Goal: Information Seeking & Learning: Learn about a topic

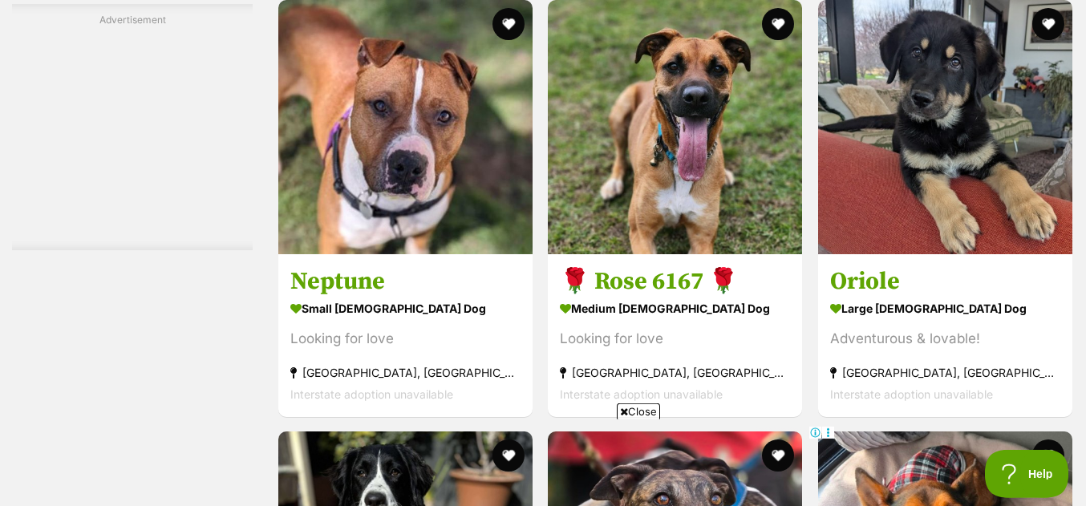
scroll to position [6246, 0]
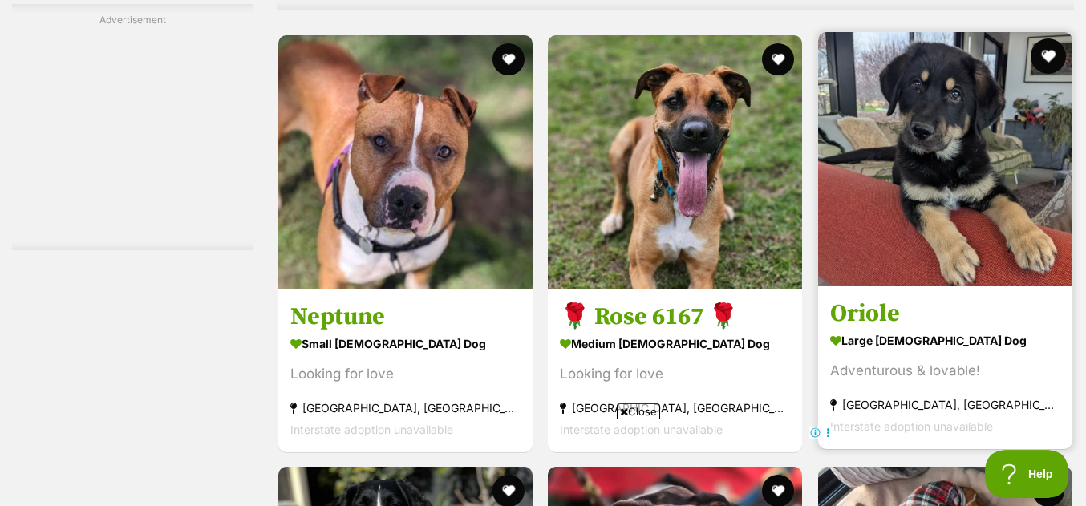
click at [1044, 39] on button "favourite" at bounding box center [1048, 56] width 35 height 35
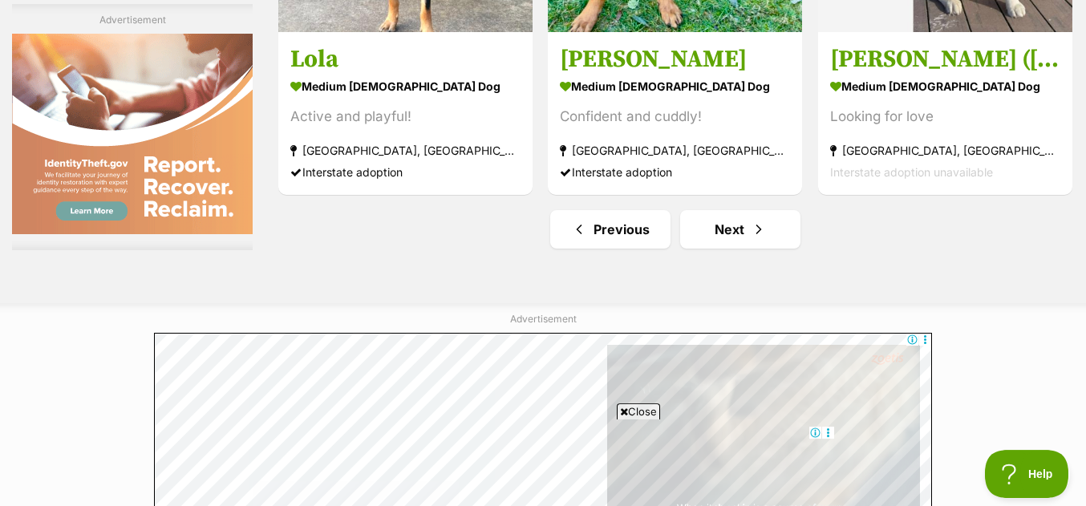
scroll to position [11647, 0]
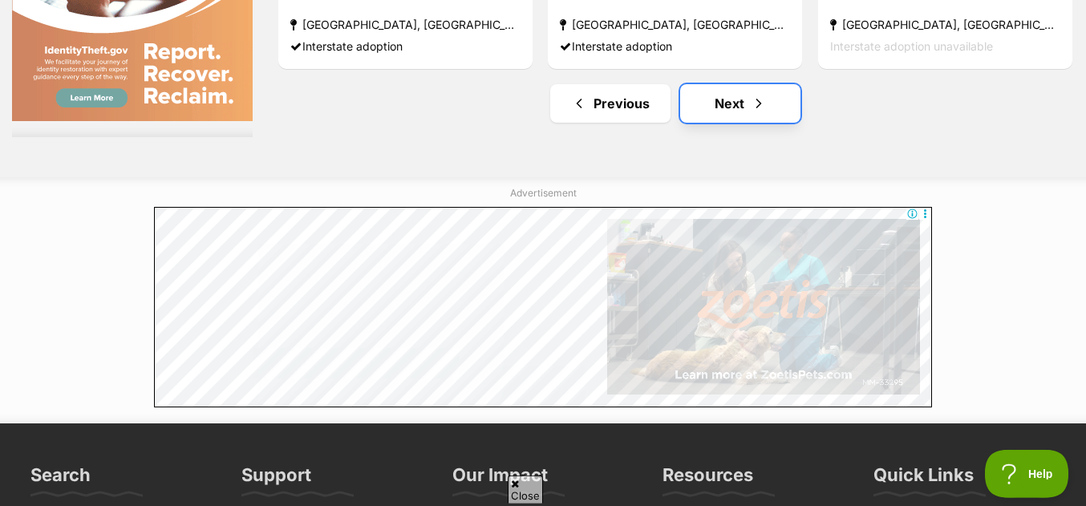
click at [745, 84] on link "Next" at bounding box center [740, 103] width 120 height 39
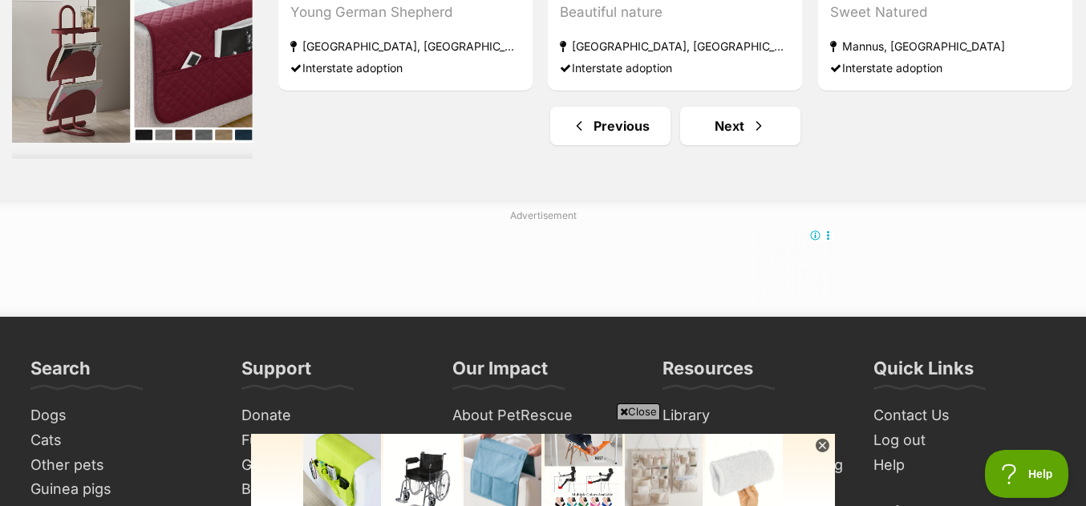
scroll to position [11191, 0]
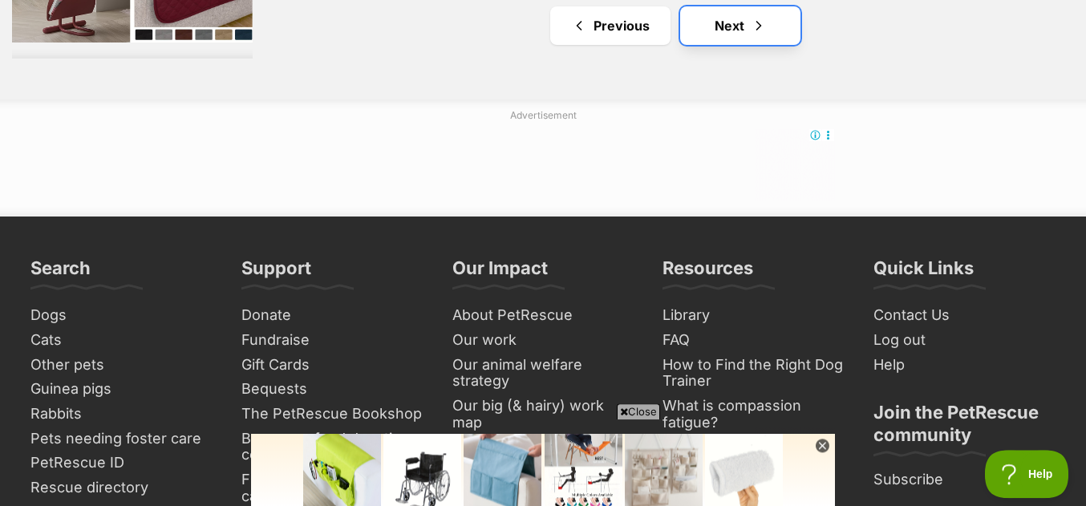
click at [776, 26] on link "Next" at bounding box center [740, 25] width 120 height 39
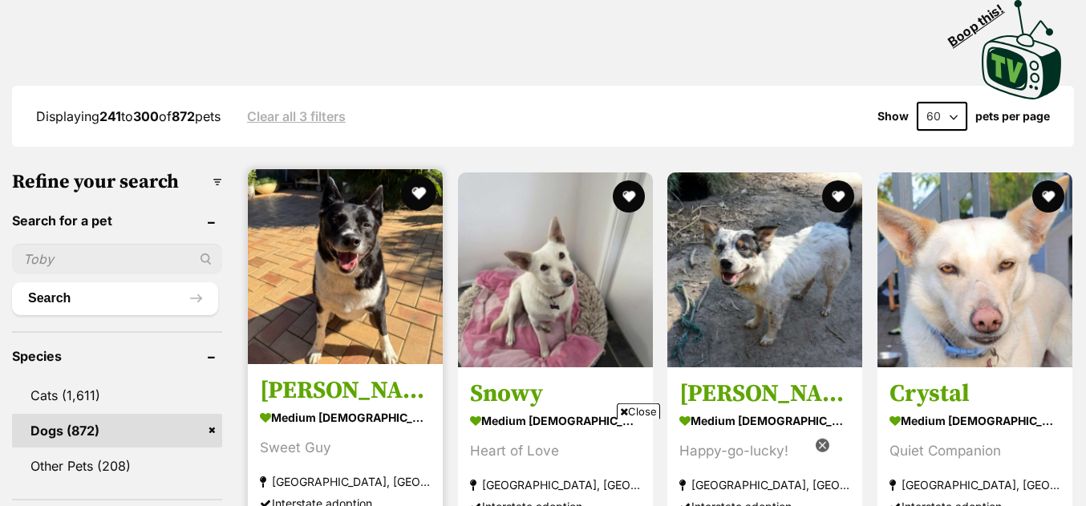
click at [420, 210] on button "favourite" at bounding box center [418, 193] width 35 height 35
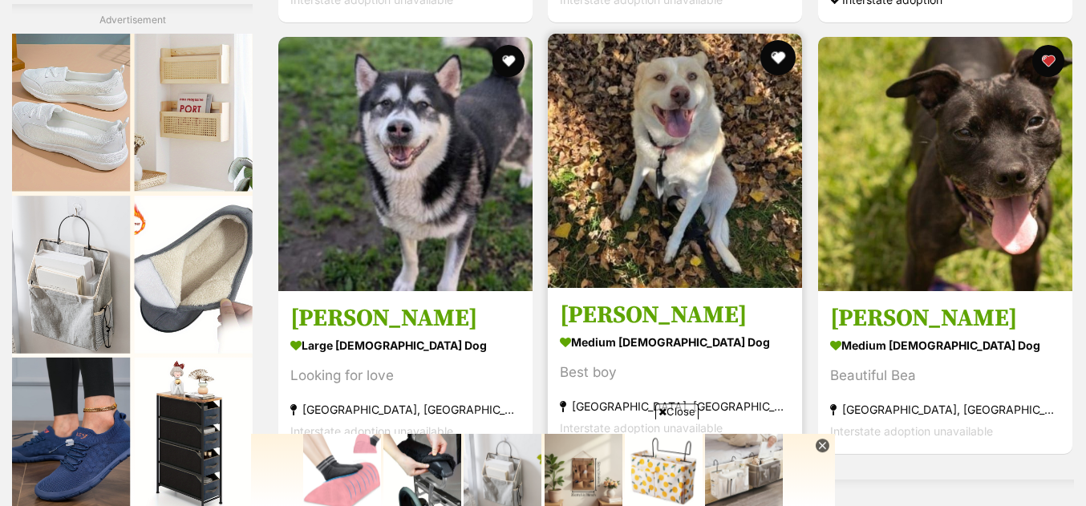
click at [779, 66] on button "favourite" at bounding box center [778, 57] width 35 height 35
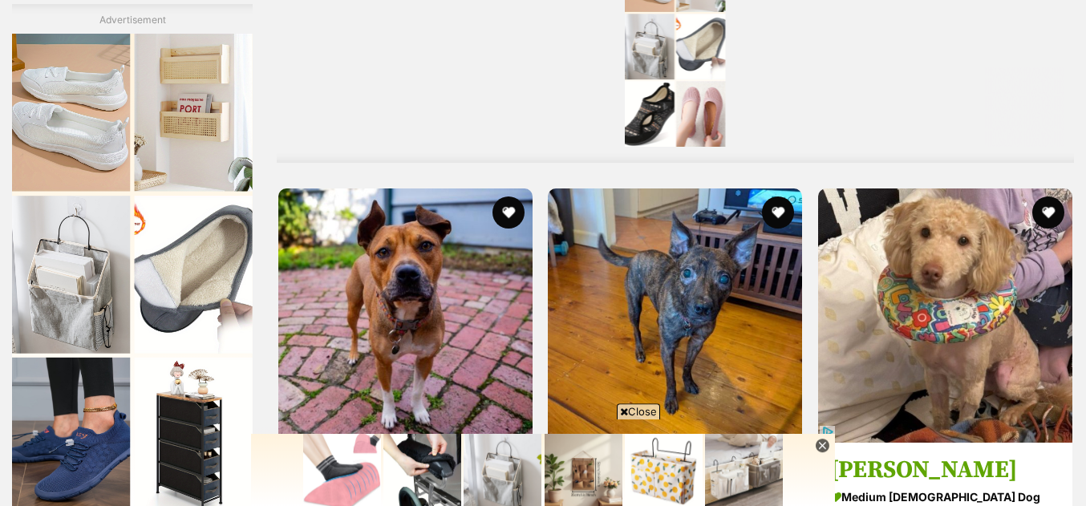
scroll to position [10524, 0]
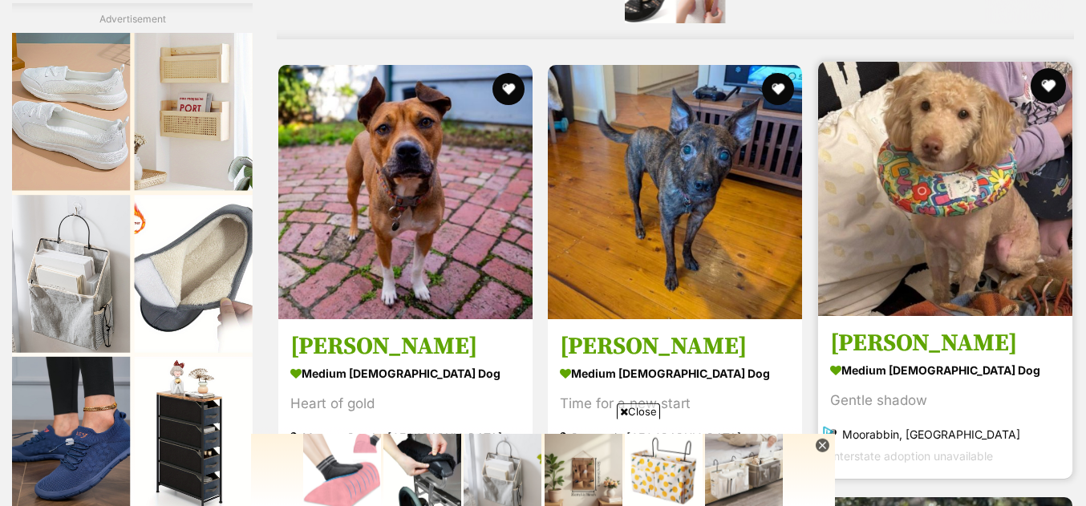
click at [1044, 99] on button "favourite" at bounding box center [1048, 85] width 35 height 35
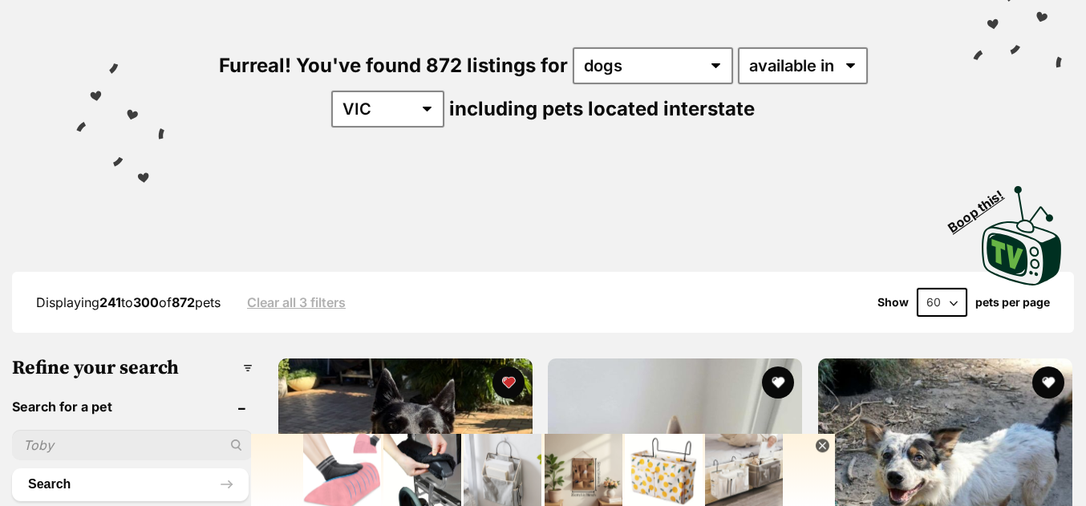
scroll to position [0, 0]
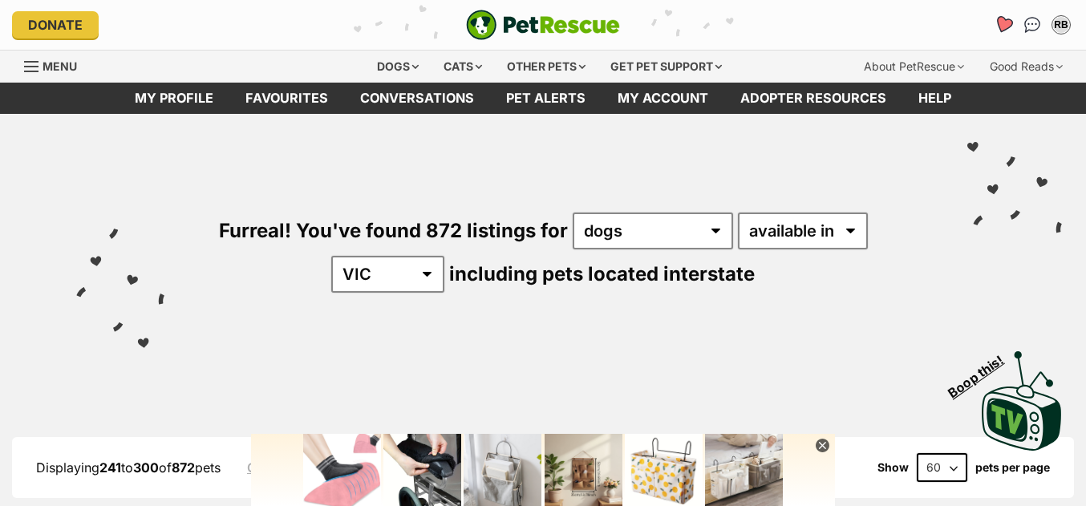
click at [1003, 15] on link "Favourites" at bounding box center [1003, 24] width 33 height 33
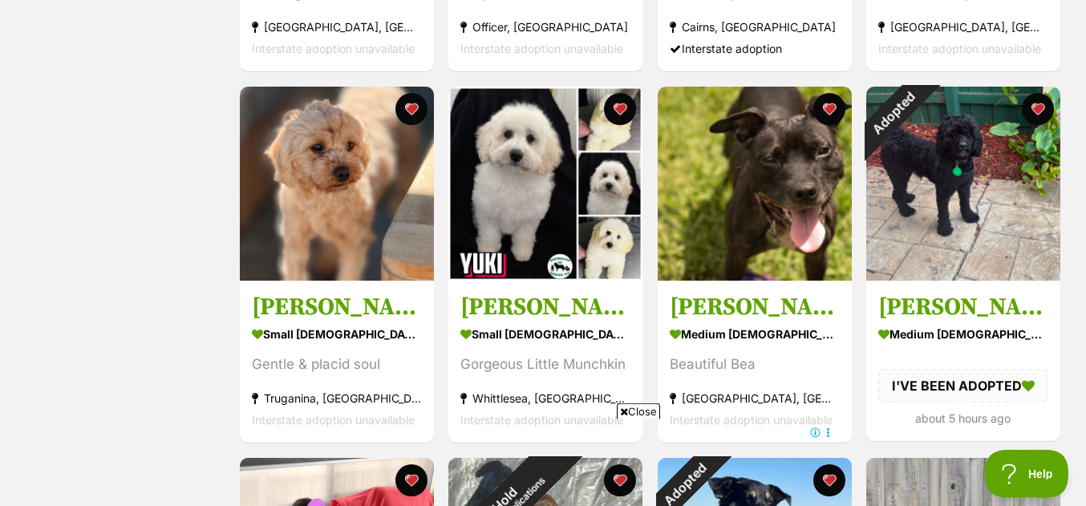
scroll to position [1015, 0]
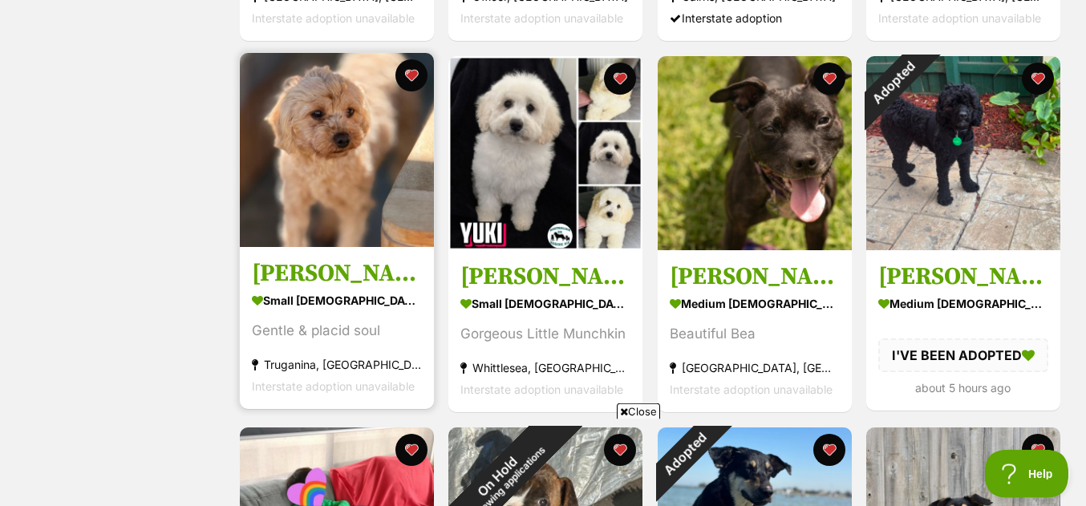
click at [395, 201] on img at bounding box center [337, 150] width 194 height 194
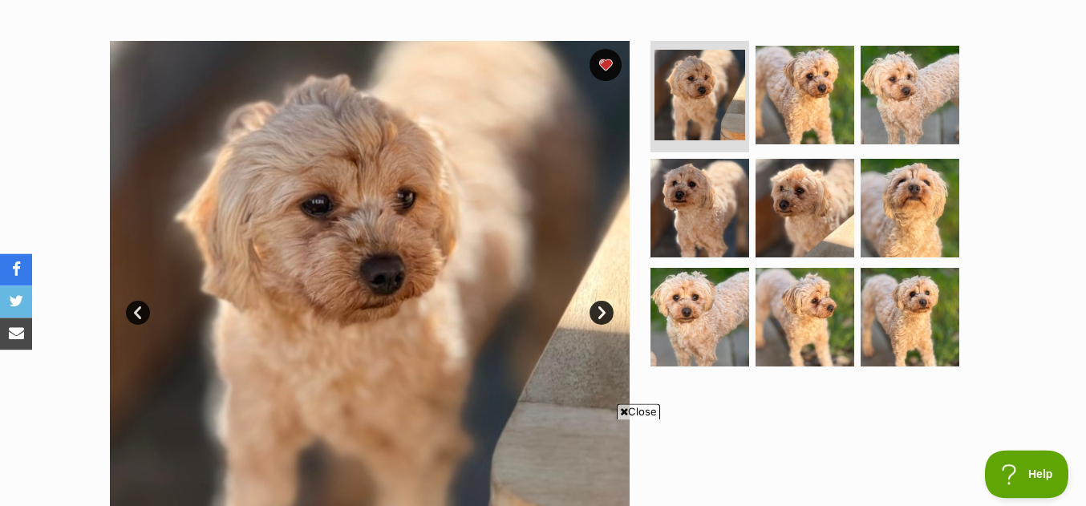
click at [602, 325] on link "Next" at bounding box center [602, 313] width 24 height 24
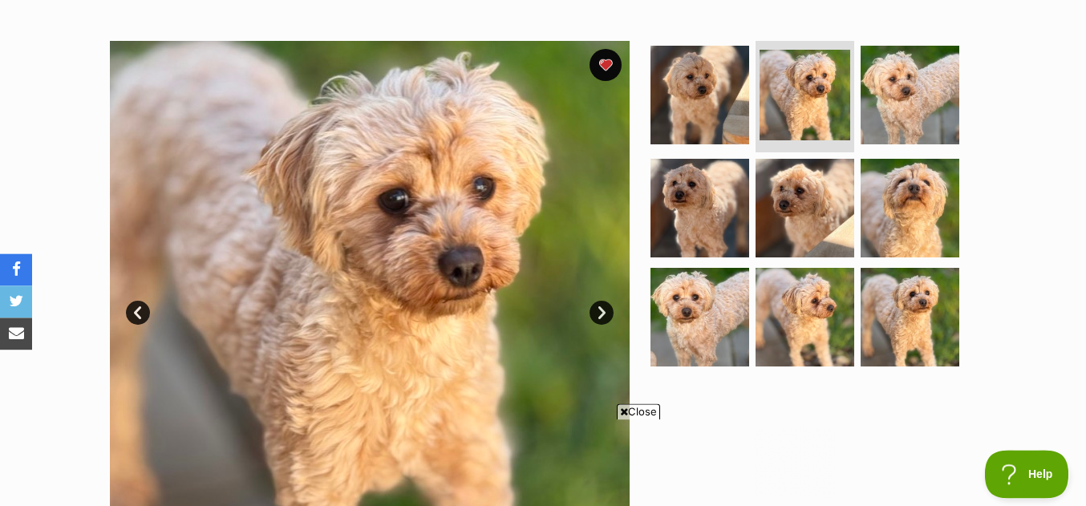
click at [602, 325] on link "Next" at bounding box center [602, 313] width 24 height 24
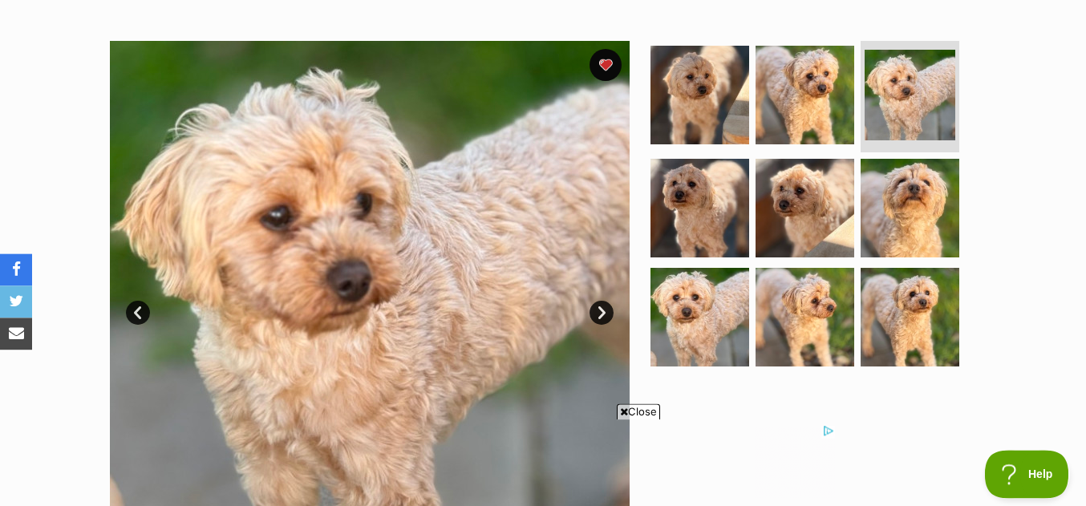
click at [602, 325] on link "Next" at bounding box center [602, 313] width 24 height 24
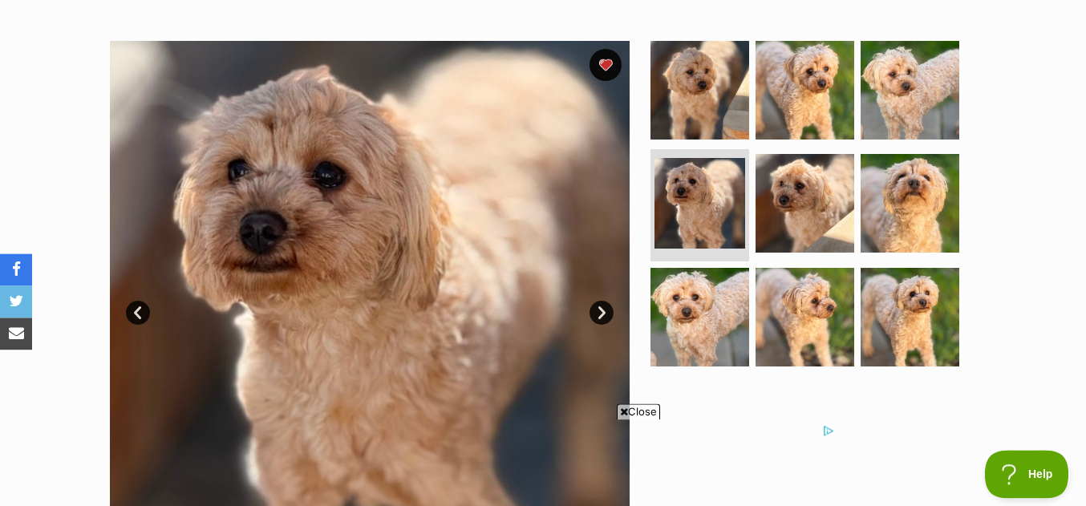
click at [602, 325] on link "Next" at bounding box center [602, 313] width 24 height 24
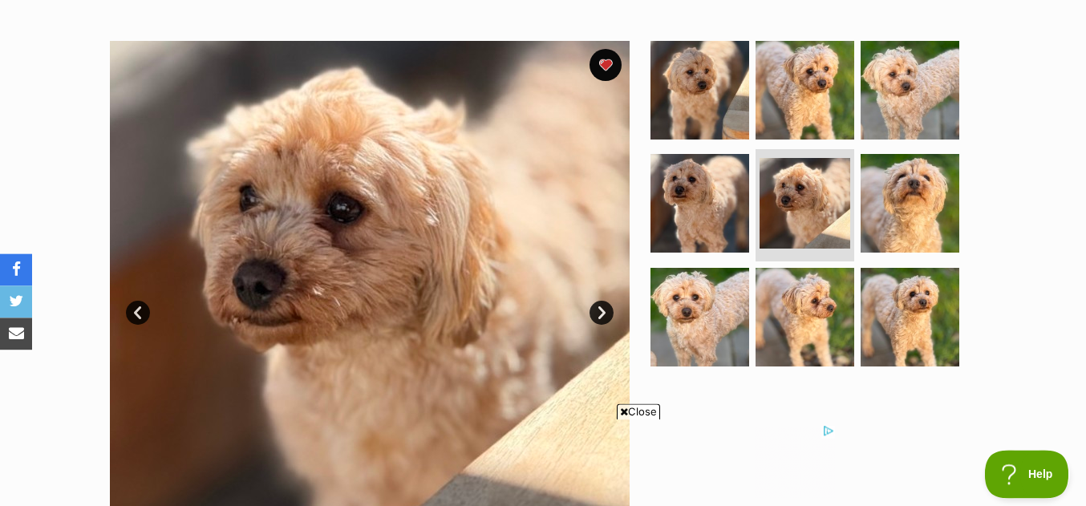
click at [602, 325] on link "Next" at bounding box center [602, 313] width 24 height 24
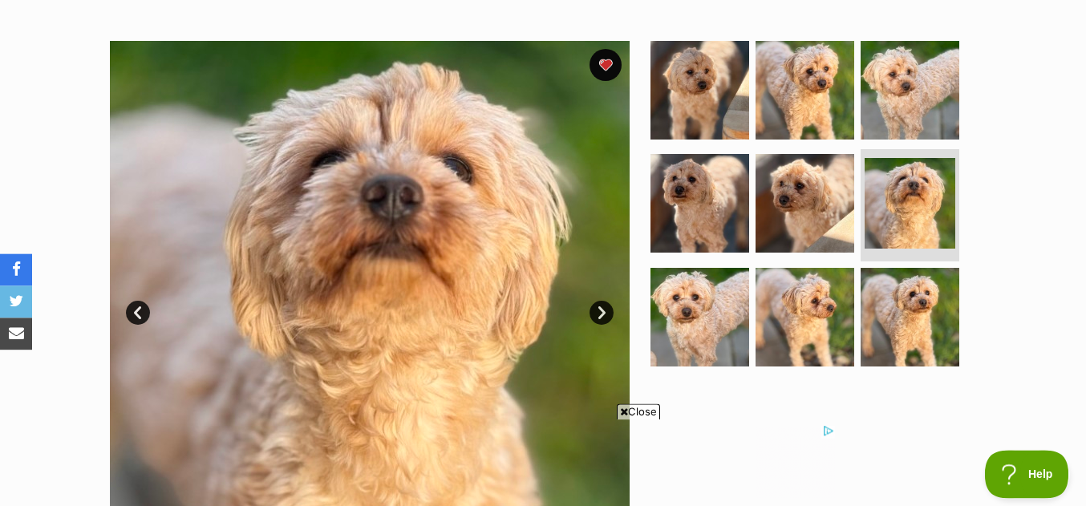
click at [602, 325] on link "Next" at bounding box center [602, 313] width 24 height 24
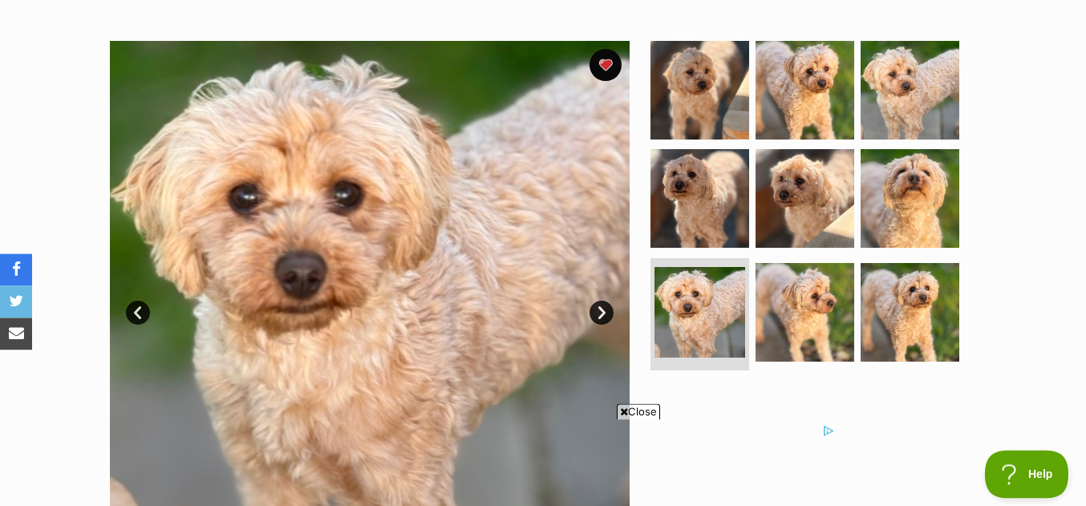
click at [602, 325] on link "Next" at bounding box center [602, 313] width 24 height 24
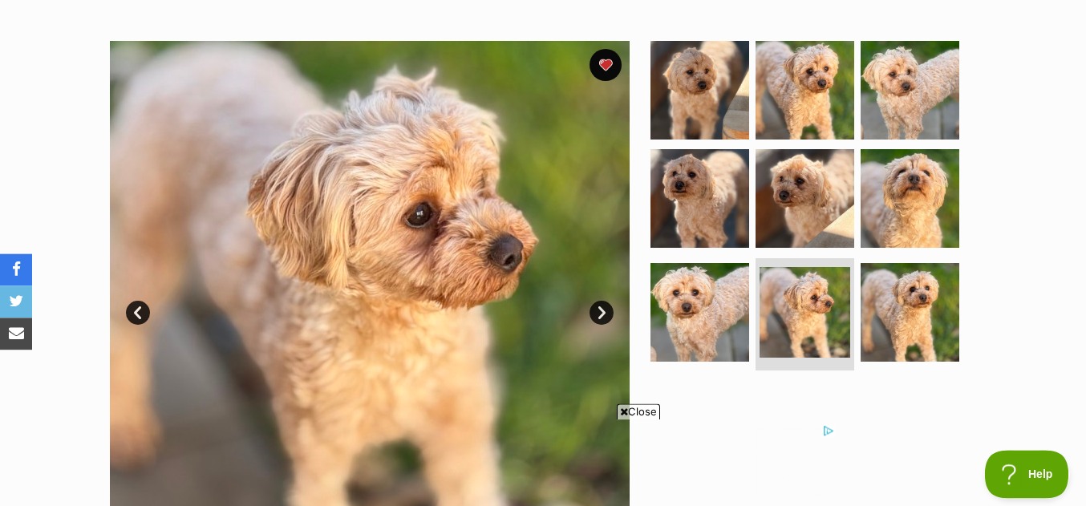
click at [602, 325] on link "Next" at bounding box center [602, 313] width 24 height 24
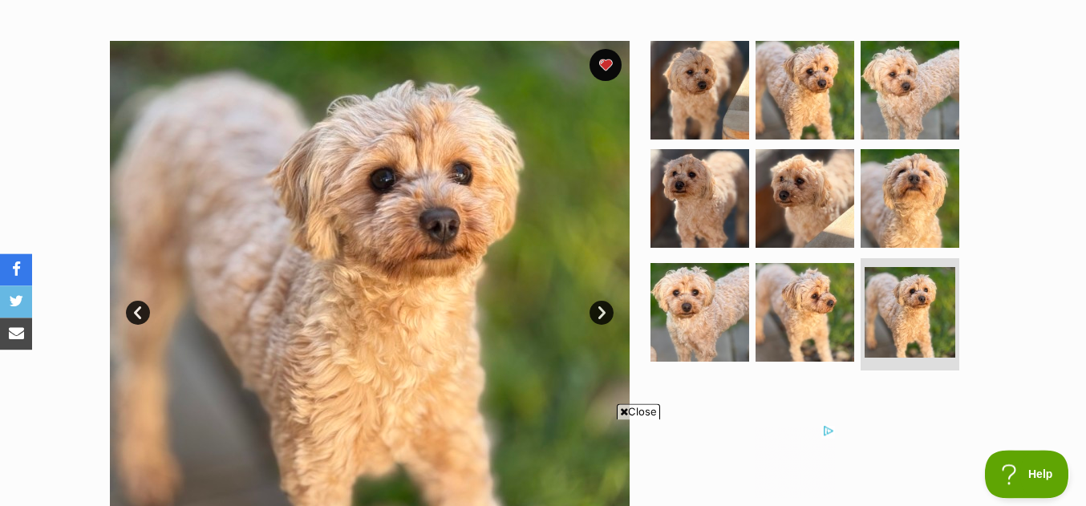
click at [602, 325] on link "Next" at bounding box center [602, 313] width 24 height 24
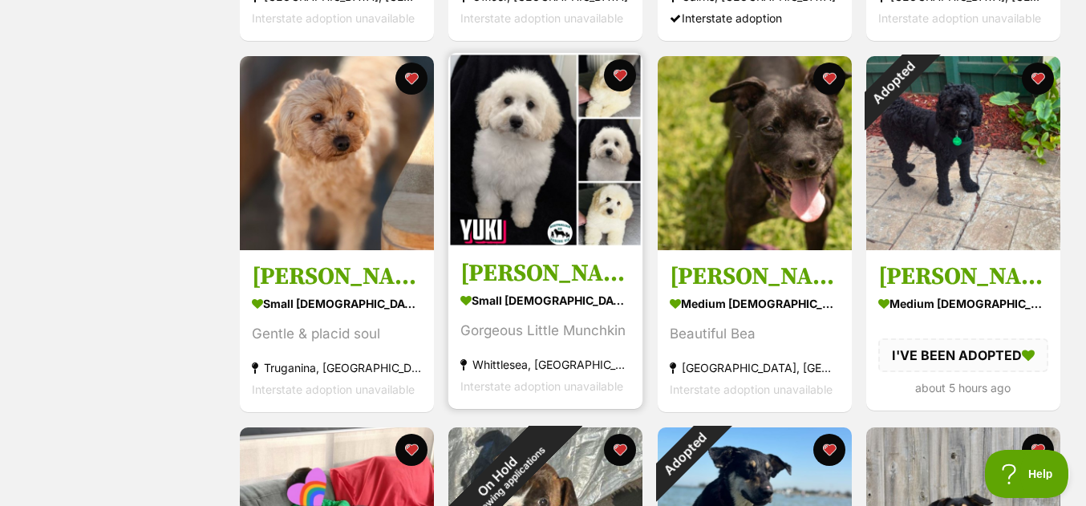
click at [522, 171] on img at bounding box center [545, 150] width 194 height 194
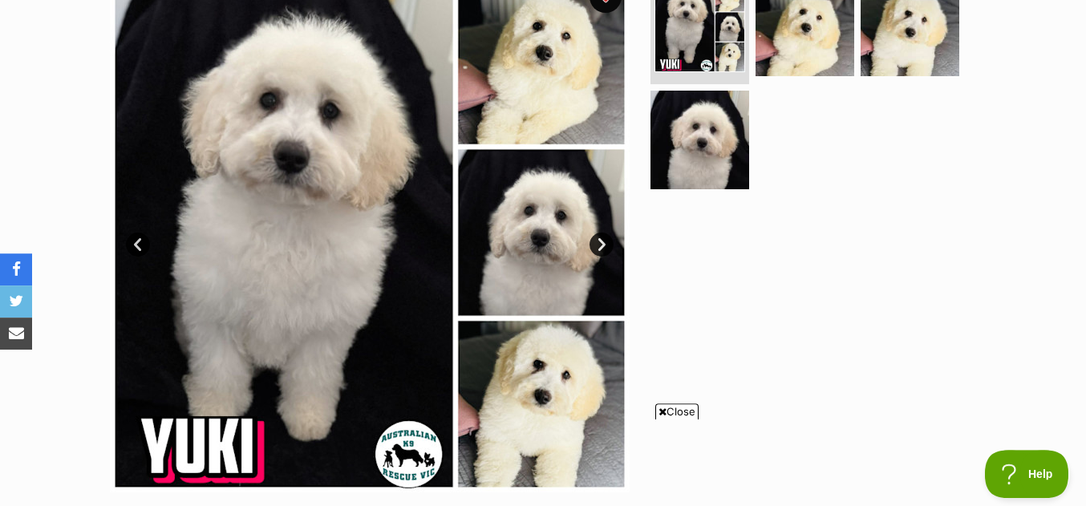
scroll to position [354, 0]
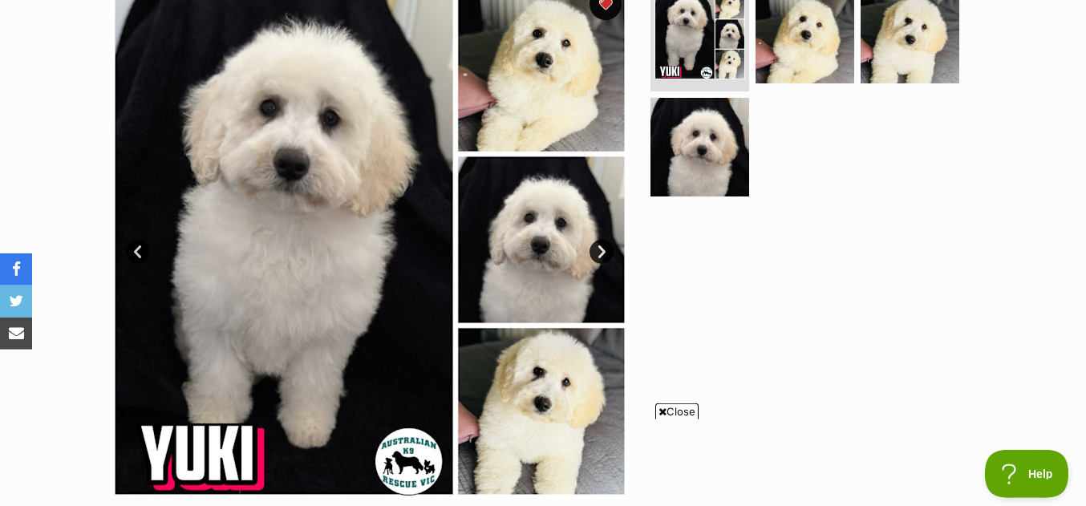
click at [604, 258] on link "Next" at bounding box center [602, 252] width 24 height 24
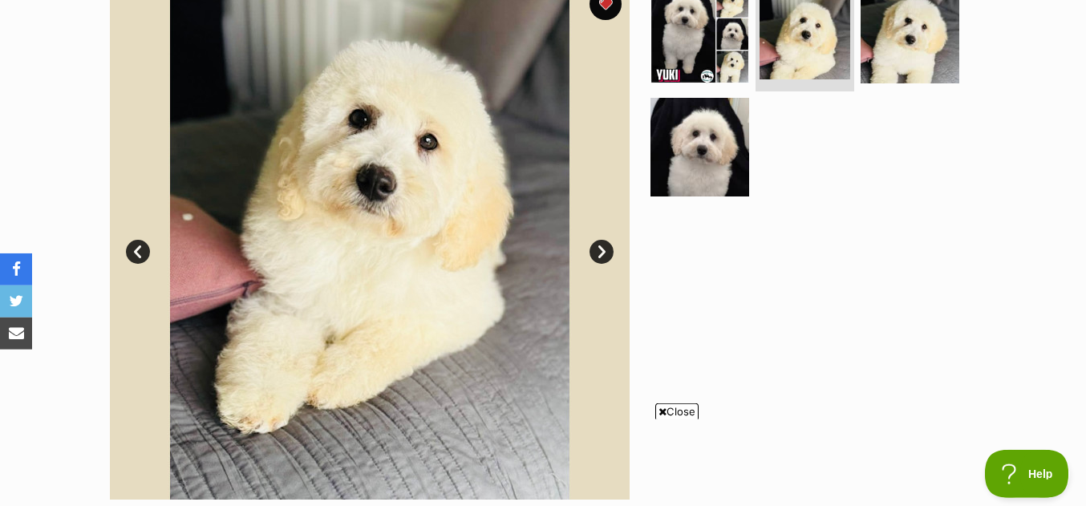
click at [604, 258] on link "Next" at bounding box center [602, 252] width 24 height 24
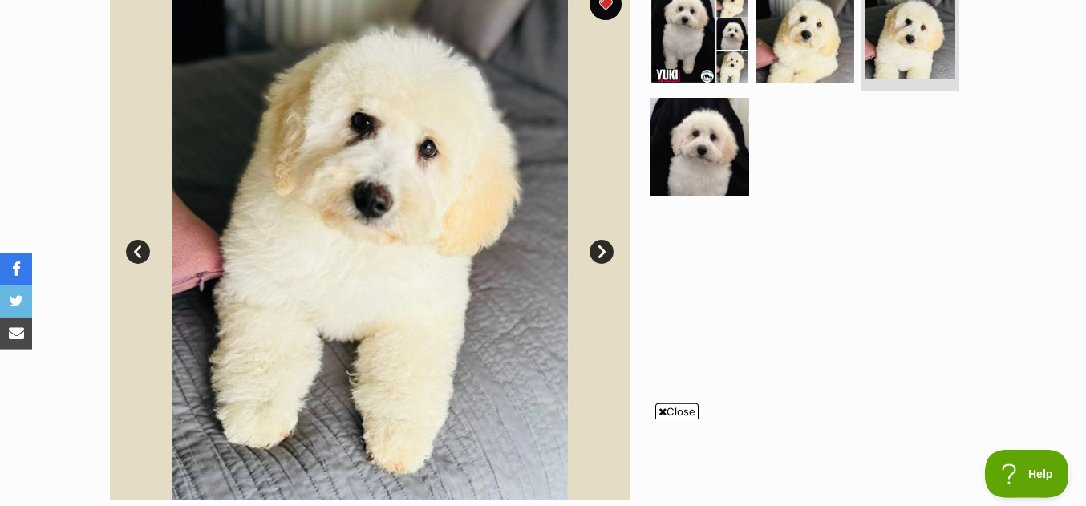
click at [604, 258] on link "Next" at bounding box center [602, 252] width 24 height 24
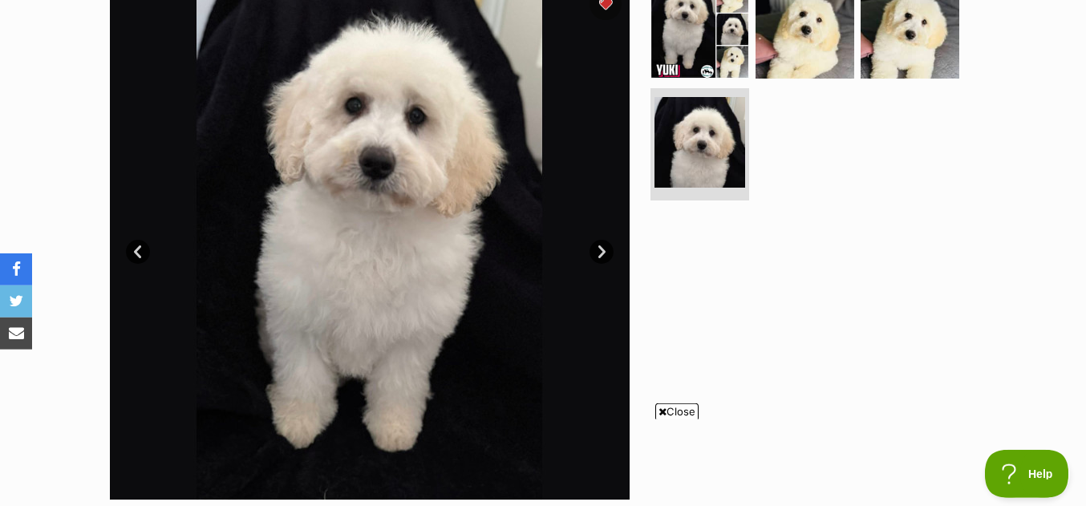
click at [604, 258] on link "Next" at bounding box center [602, 252] width 24 height 24
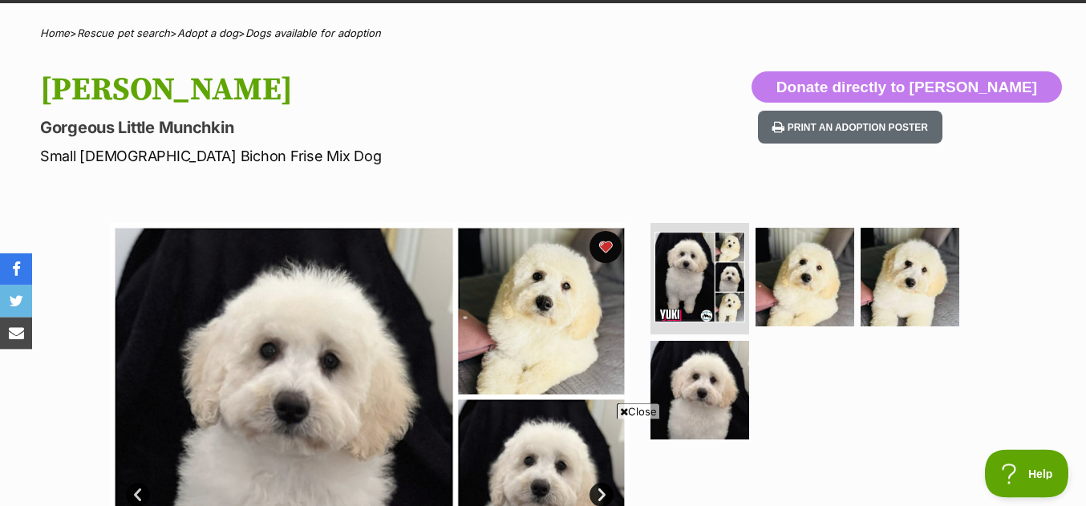
scroll to position [63, 0]
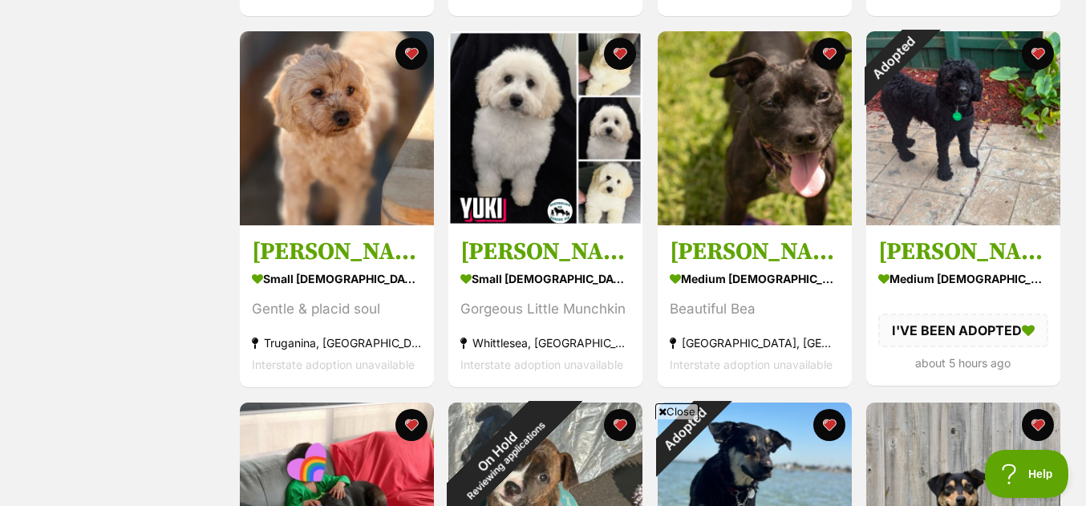
scroll to position [1034, 0]
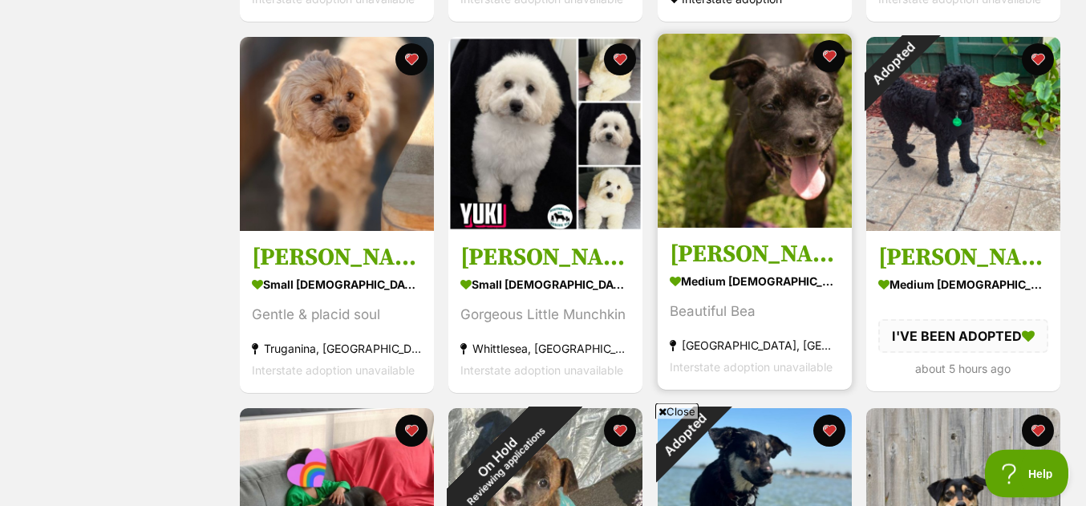
click at [794, 140] on img at bounding box center [755, 131] width 194 height 194
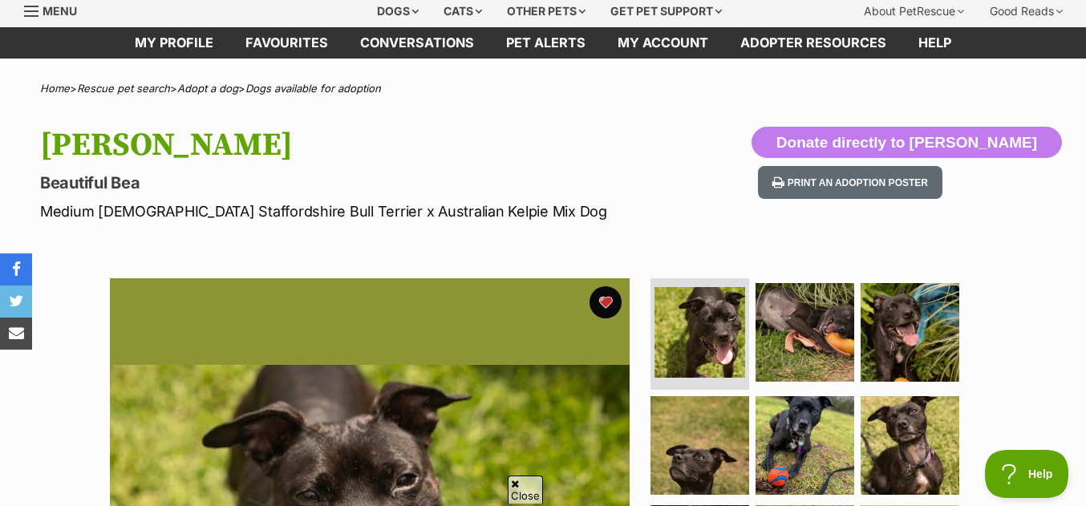
scroll to position [346, 0]
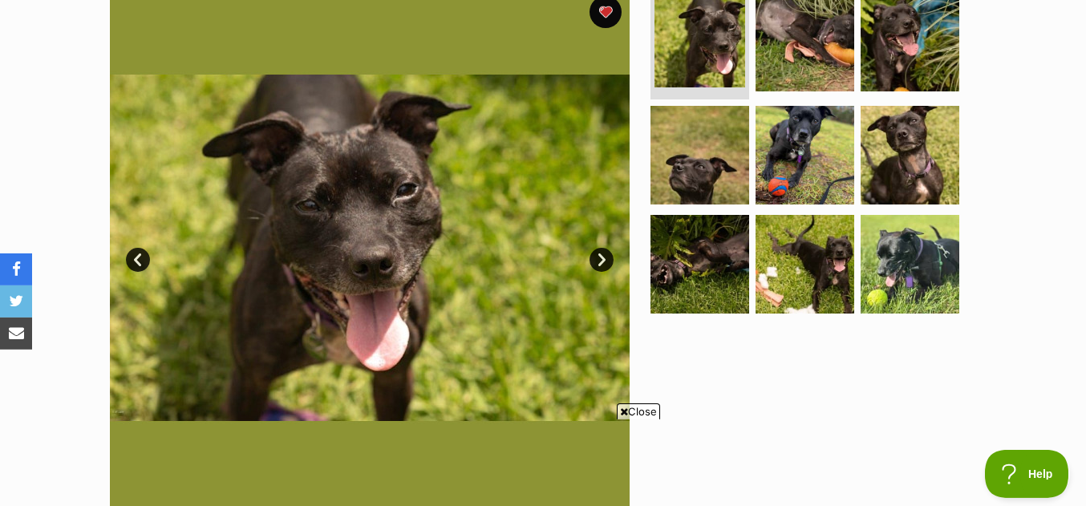
click at [606, 269] on link "Next" at bounding box center [602, 260] width 24 height 24
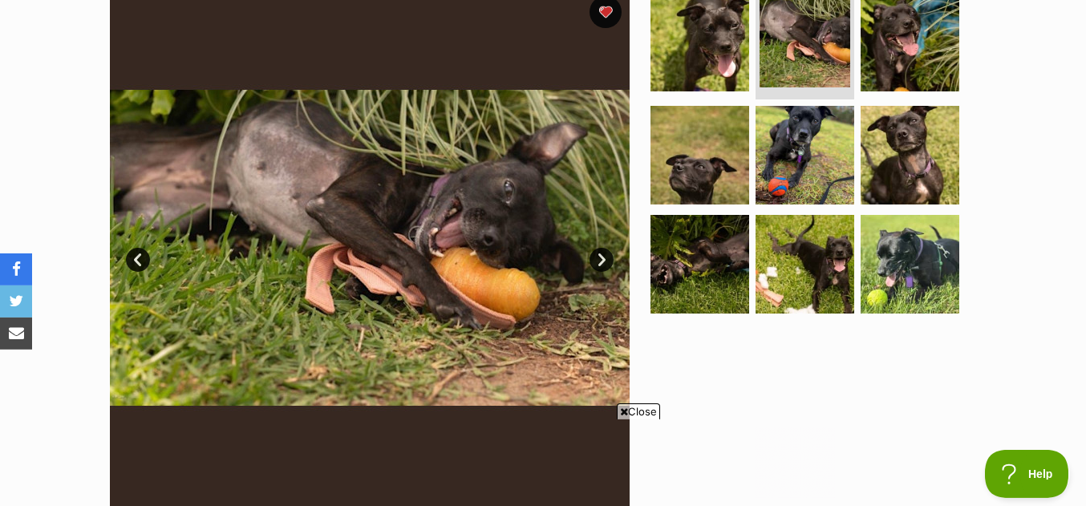
scroll to position [0, 0]
click at [606, 269] on link "Next" at bounding box center [602, 260] width 24 height 24
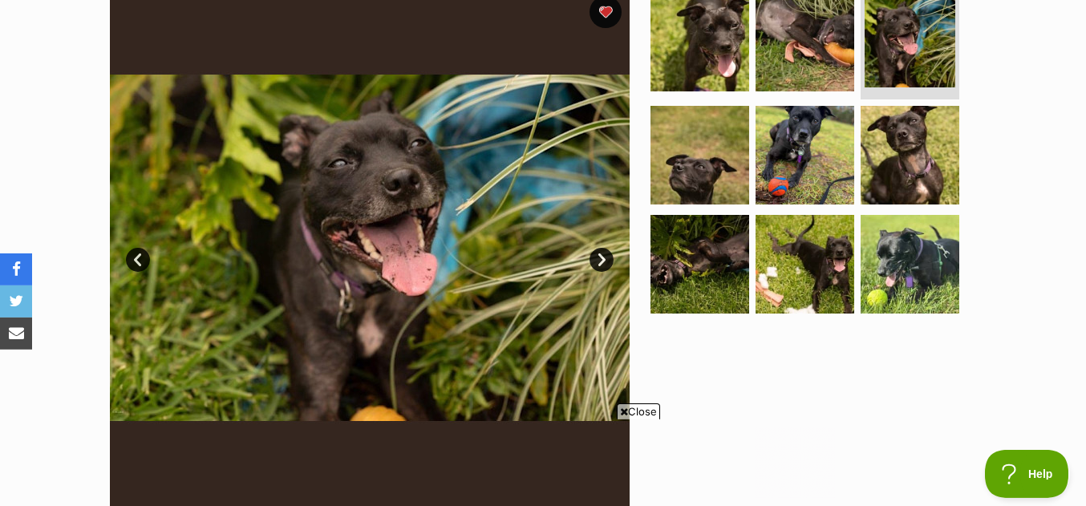
click at [606, 269] on link "Next" at bounding box center [602, 260] width 24 height 24
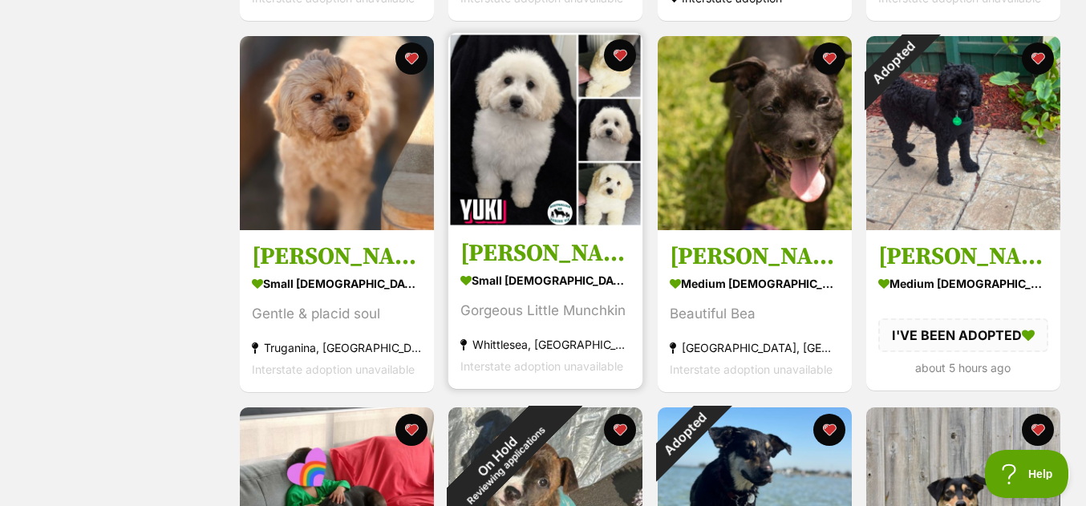
click at [492, 104] on img at bounding box center [545, 130] width 194 height 194
